Goal: Browse casually

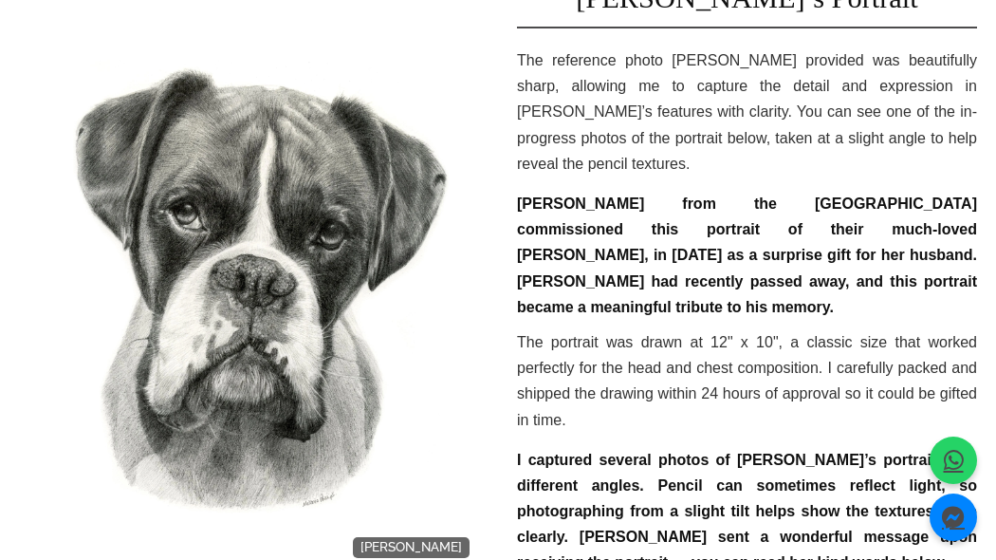
scroll to position [583, 0]
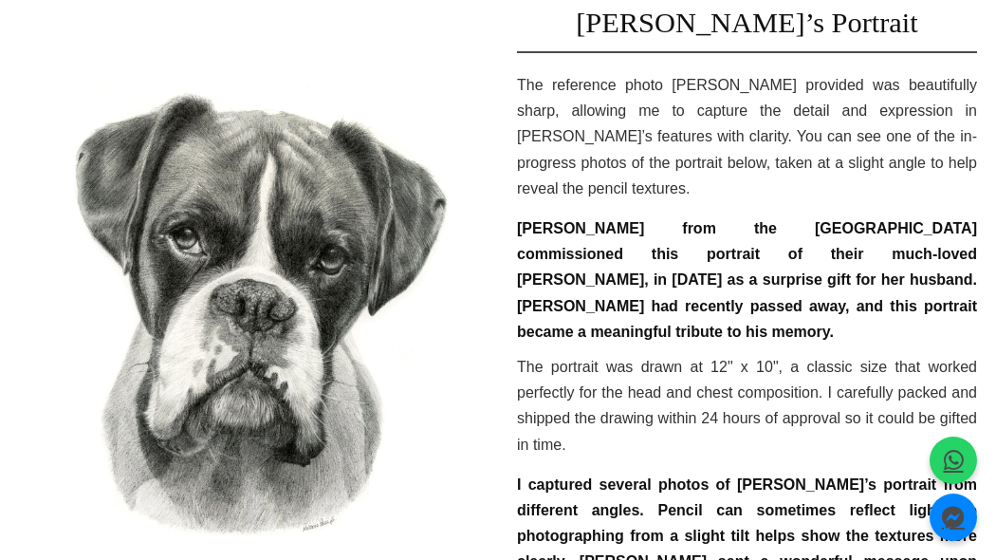
click at [765, 215] on p "[PERSON_NAME] from the [GEOGRAPHIC_DATA] commissioned this portrait of their mu…" at bounding box center [747, 279] width 460 height 129
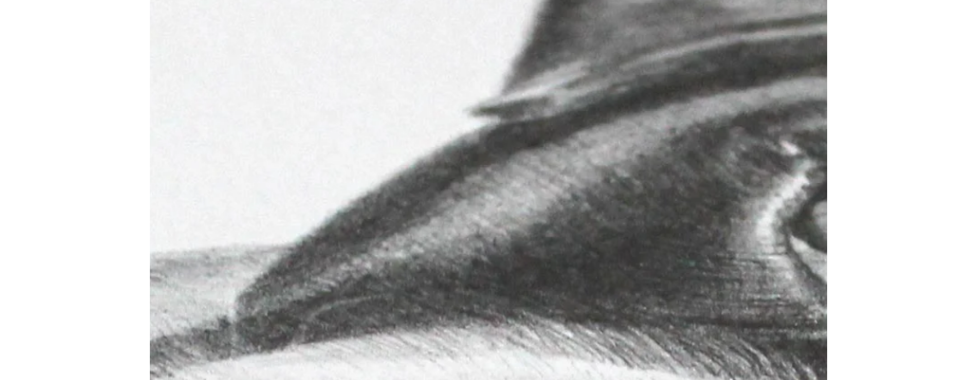
scroll to position [1328, 0]
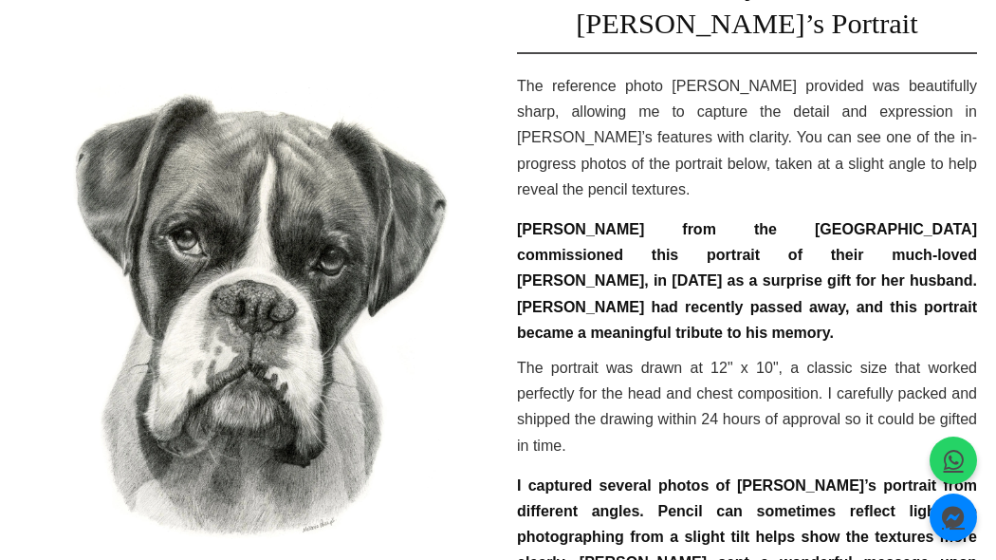
scroll to position [579, 0]
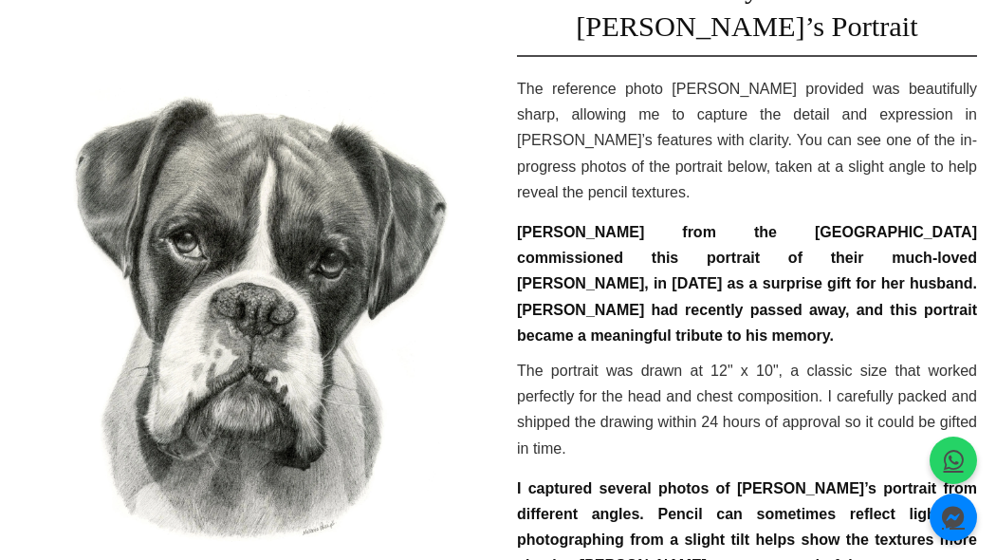
click at [430, 305] on img at bounding box center [249, 320] width 460 height 552
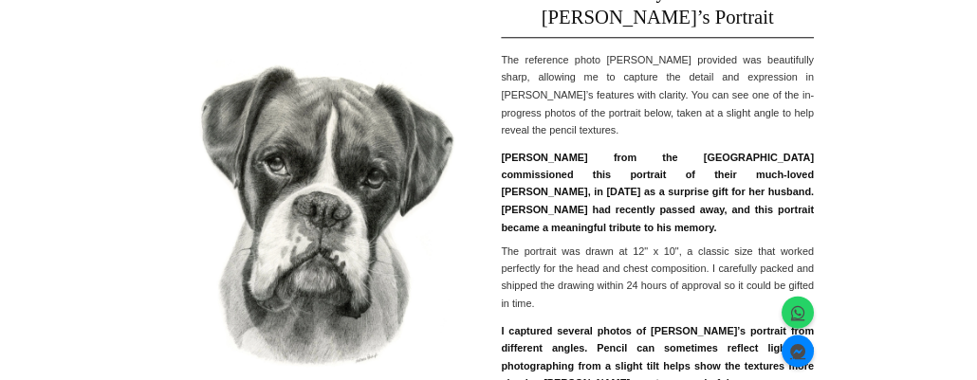
scroll to position [597, 0]
